Goal: Task Accomplishment & Management: Use online tool/utility

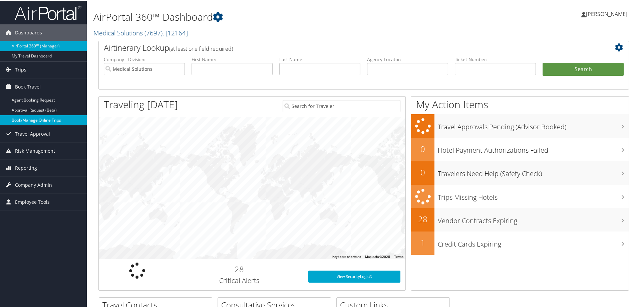
click at [44, 123] on link "Book/Manage Online Trips" at bounding box center [43, 120] width 87 height 10
